Goal: Transaction & Acquisition: Purchase product/service

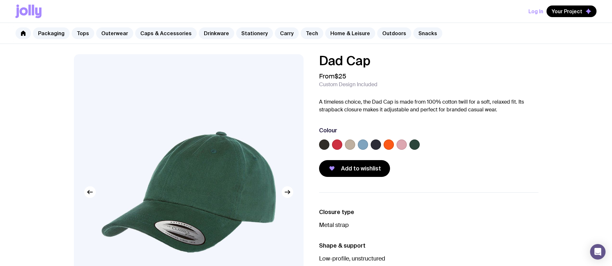
click at [400, 155] on div "Dad Cap From $25 Custom Design Included A timeless choice, the Dad Cap is made …" at bounding box center [429, 115] width 220 height 123
click at [399, 147] on label at bounding box center [402, 144] width 10 height 10
click at [0, 0] on input "radio" at bounding box center [0, 0] width 0 height 0
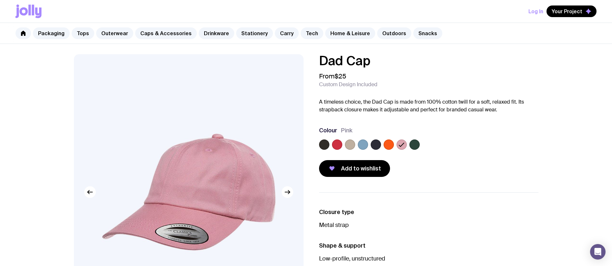
click at [390, 145] on label at bounding box center [389, 144] width 10 height 10
click at [0, 0] on input "radio" at bounding box center [0, 0] width 0 height 0
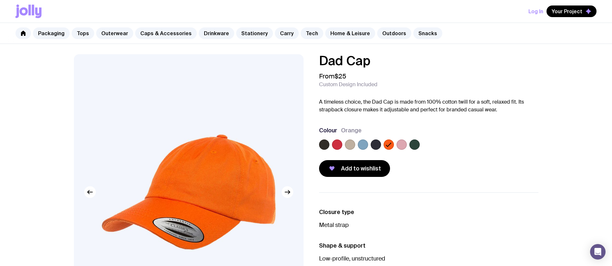
click at [349, 144] on label at bounding box center [350, 144] width 10 height 10
click at [0, 0] on input "radio" at bounding box center [0, 0] width 0 height 0
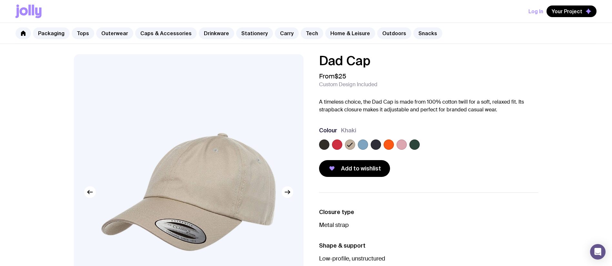
click at [223, 171] on img at bounding box center [189, 192] width 230 height 276
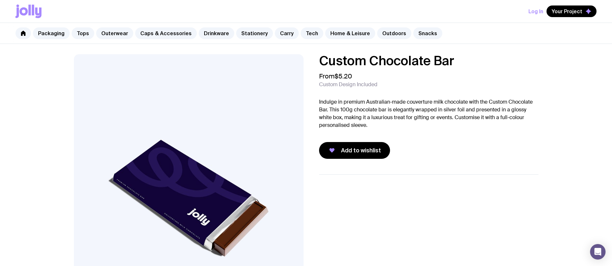
click at [325, 99] on p "Indulge in premium Australian-made couverture milk chocolate with the Custom Ch…" at bounding box center [429, 113] width 220 height 31
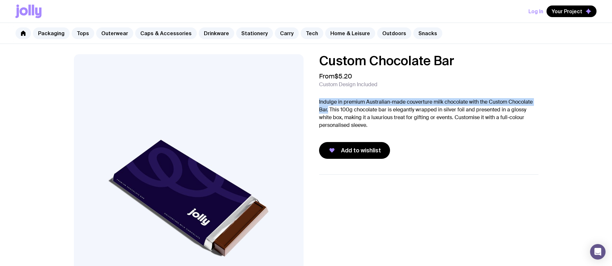
drag, startPoint x: 318, startPoint y: 100, endPoint x: 328, endPoint y: 108, distance: 13.4
click at [328, 108] on div "Custom Chocolate Bar From $5.20 Custom Design Included Indulge in premium Austr…" at bounding box center [424, 106] width 230 height 105
copy p "Indulge in premium Australian-made couverture milk chocolate with the Custom Ch…"
